Goal: Check status: Check status

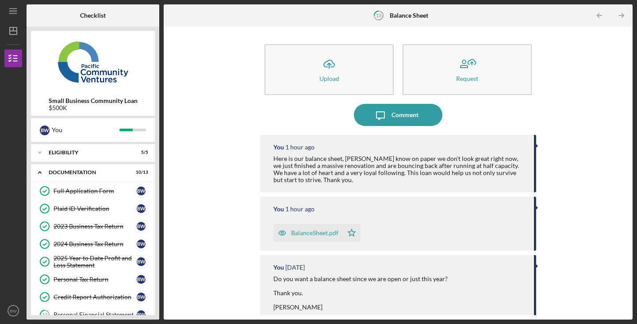
scroll to position [95, 0]
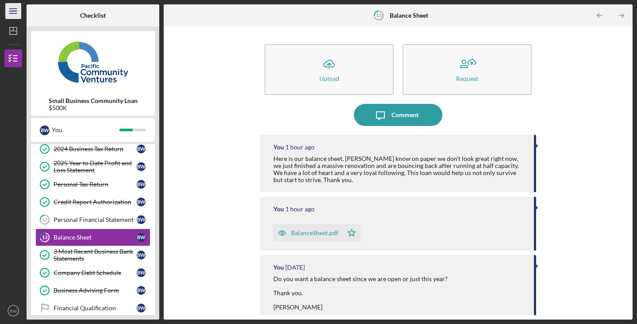
click at [18, 9] on icon "Icon/Menu" at bounding box center [14, 11] width 20 height 20
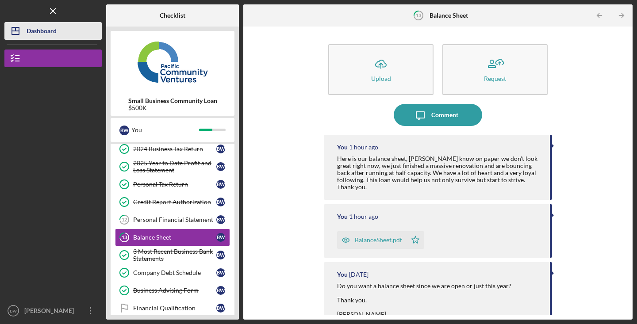
click at [55, 32] on div "Dashboard" at bounding box center [42, 32] width 30 height 20
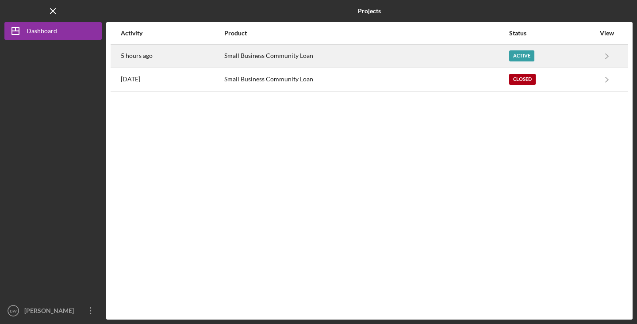
click at [293, 57] on div "Small Business Community Loan" at bounding box center [366, 56] width 284 height 22
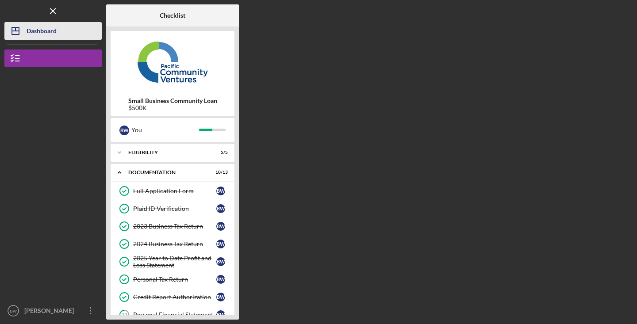
click at [53, 28] on div "Dashboard" at bounding box center [42, 32] width 30 height 20
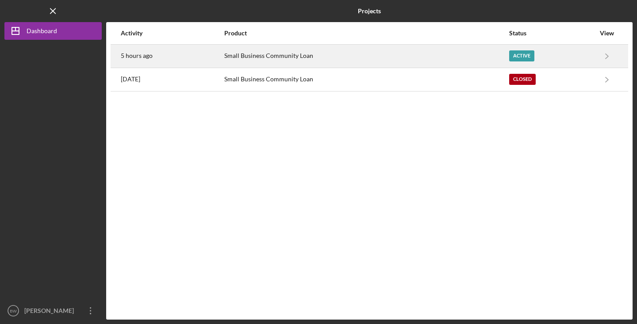
click at [311, 61] on div "Small Business Community Loan" at bounding box center [366, 56] width 284 height 22
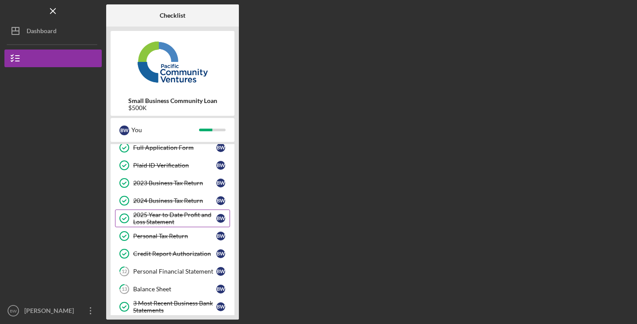
scroll to position [55, 0]
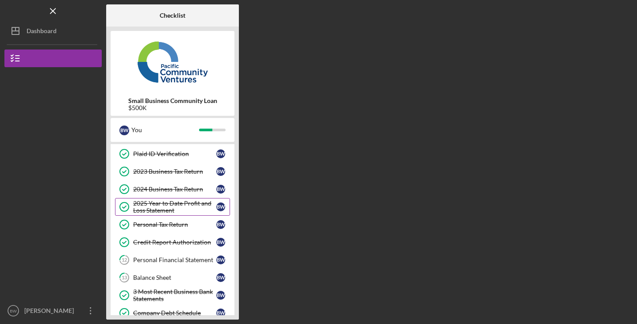
click at [153, 261] on div "Personal Financial Statement" at bounding box center [174, 260] width 83 height 7
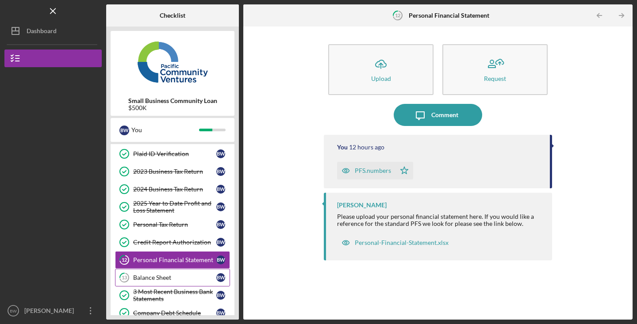
click at [152, 270] on link "13 Balance Sheet B W" at bounding box center [172, 278] width 115 height 18
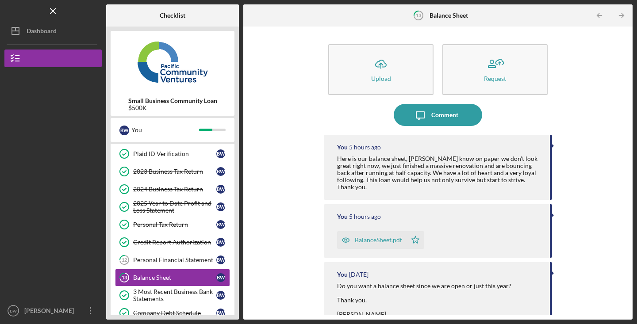
scroll to position [47, 0]
